Goal: Task Accomplishment & Management: Complete application form

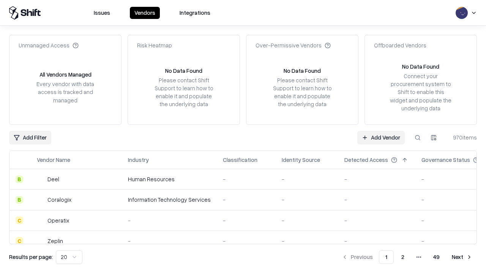
click at [381, 137] on link "Add Vendor" at bounding box center [380, 138] width 47 height 14
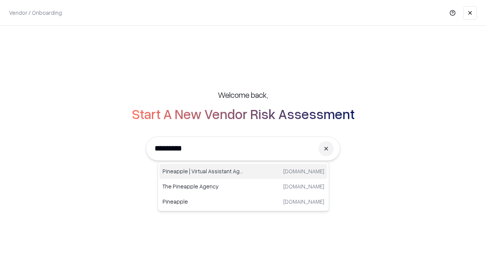
click at [243, 171] on div "Pineapple | Virtual Assistant Agency [DOMAIN_NAME]" at bounding box center [243, 171] width 168 height 15
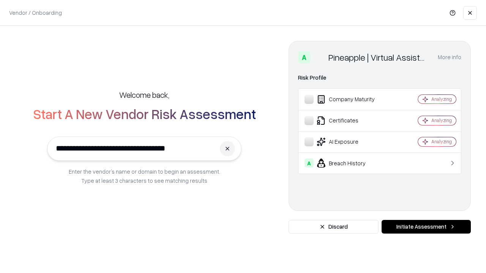
type input "**********"
click at [426, 227] on button "Initiate Assessment" at bounding box center [425, 227] width 89 height 14
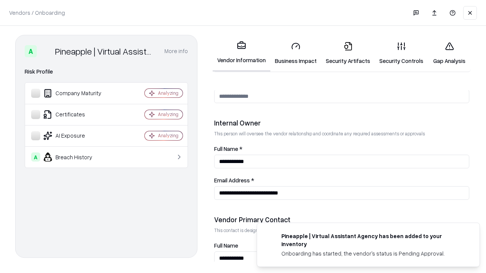
scroll to position [393, 0]
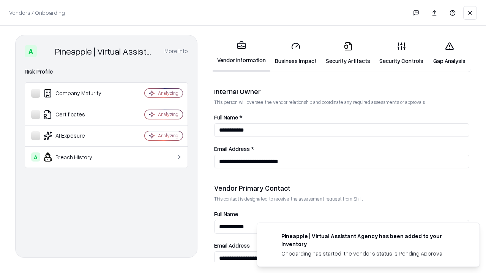
click at [296, 53] on link "Business Impact" at bounding box center [295, 53] width 51 height 35
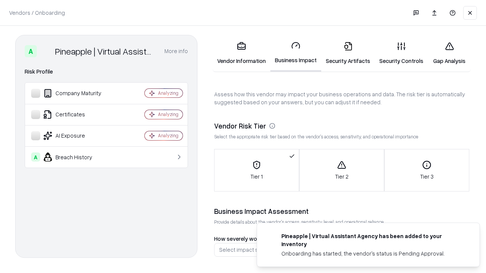
click at [348, 53] on link "Security Artifacts" at bounding box center [347, 53] width 53 height 35
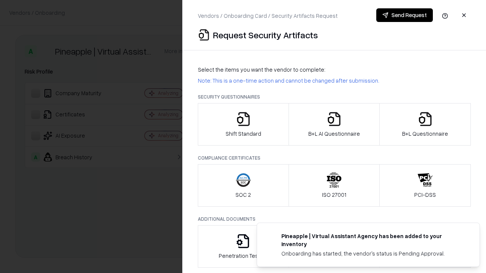
click at [243, 124] on icon "button" at bounding box center [243, 119] width 15 height 15
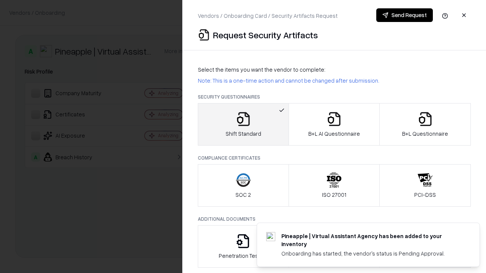
click at [404, 15] on button "Send Request" at bounding box center [404, 15] width 57 height 14
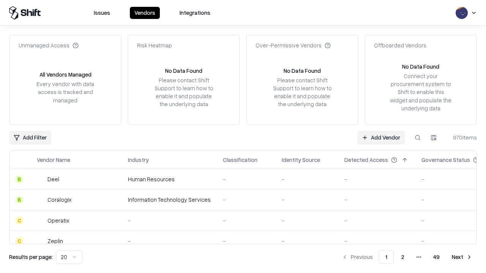
click at [417, 137] on button at bounding box center [418, 138] width 14 height 14
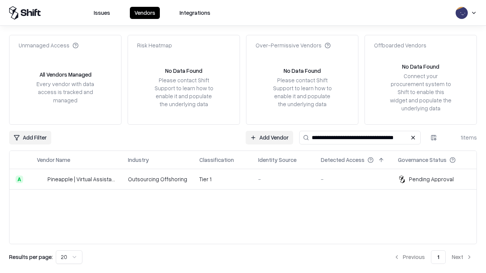
type input "**********"
click at [247, 179] on td "Tier 1" at bounding box center [222, 179] width 59 height 20
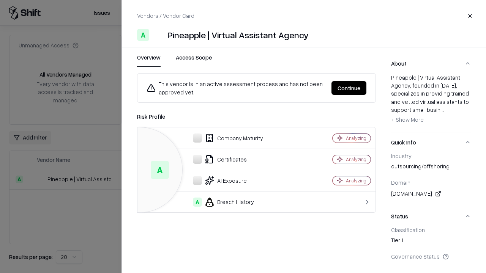
click at [349, 88] on button "Continue" at bounding box center [348, 88] width 35 height 14
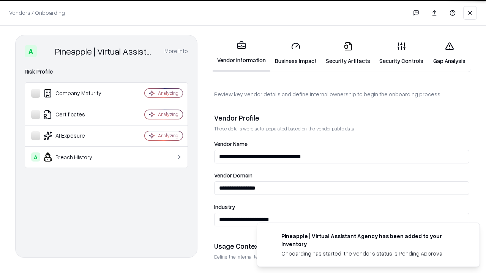
click at [348, 53] on link "Security Artifacts" at bounding box center [347, 53] width 53 height 35
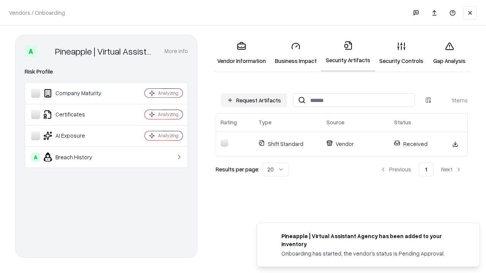
click at [401, 53] on link "Security Controls" at bounding box center [400, 53] width 53 height 35
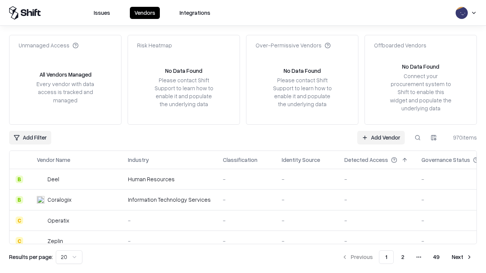
click at [381, 137] on link "Add Vendor" at bounding box center [380, 138] width 47 height 14
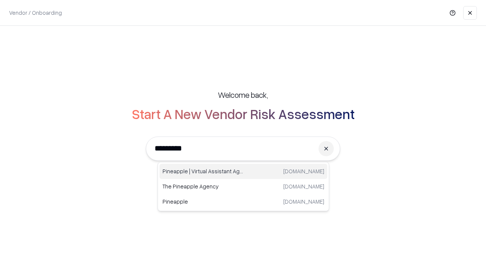
click at [243, 171] on div "Pineapple | Virtual Assistant Agency [DOMAIN_NAME]" at bounding box center [243, 171] width 168 height 15
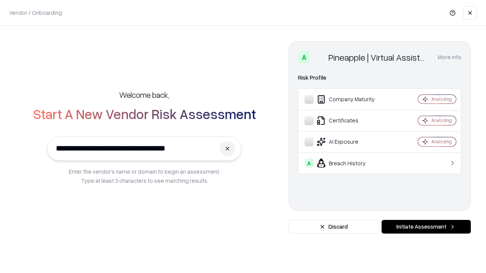
type input "**********"
click at [426, 227] on button "Initiate Assessment" at bounding box center [425, 227] width 89 height 14
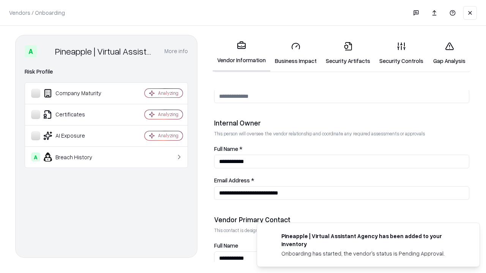
scroll to position [393, 0]
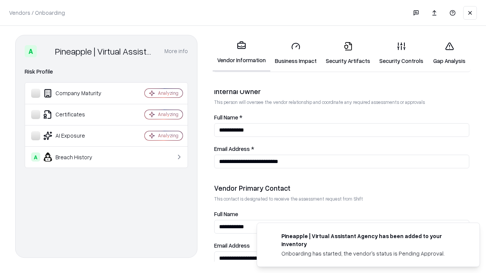
click at [449, 53] on link "Gap Analysis" at bounding box center [449, 53] width 43 height 35
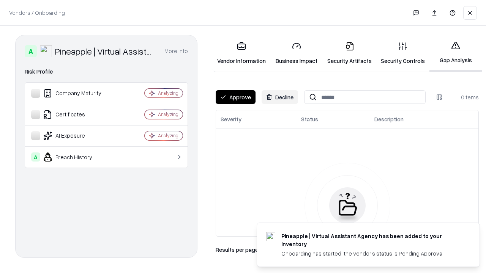
click at [235, 97] on button "Approve" at bounding box center [235, 97] width 40 height 14
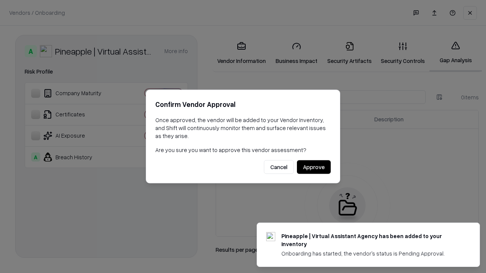
click at [313, 167] on button "Approve" at bounding box center [314, 167] width 34 height 14
